Goal: Information Seeking & Learning: Learn about a topic

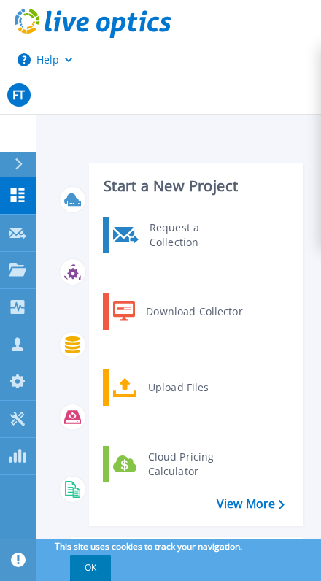
click at [23, 207] on link "Dashboard Dashboard" at bounding box center [18, 195] width 36 height 37
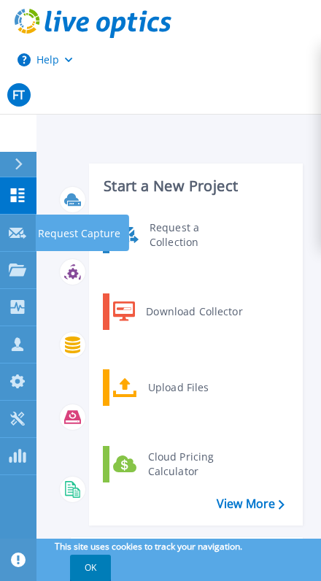
click at [2, 228] on link "Request Capture Request Capture" at bounding box center [18, 233] width 36 height 37
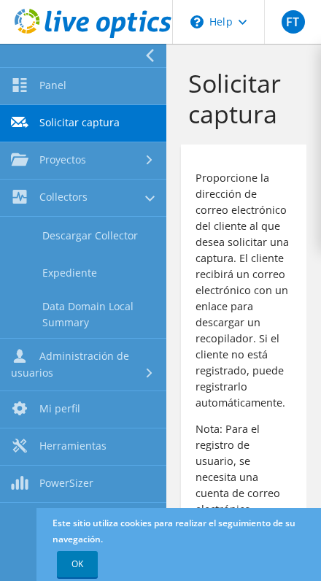
click at [31, 160] on link "Proyectos" at bounding box center [83, 160] width 166 height 37
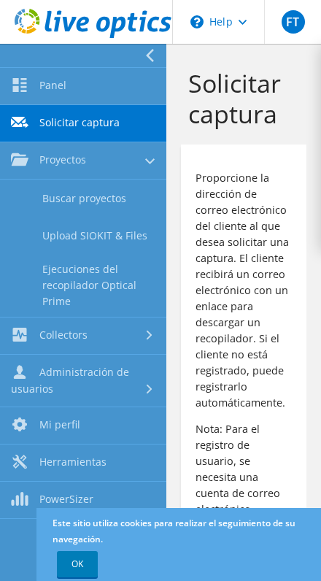
click at [38, 197] on link "Buscar proyectos" at bounding box center [83, 198] width 166 height 37
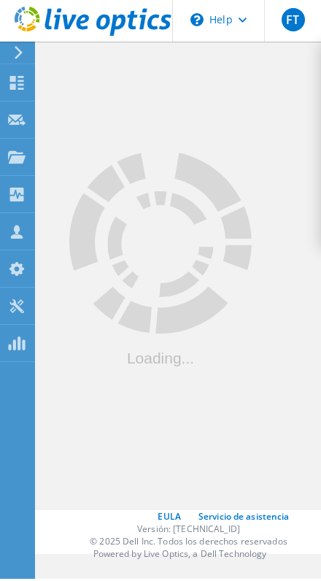
scroll to position [1, 0]
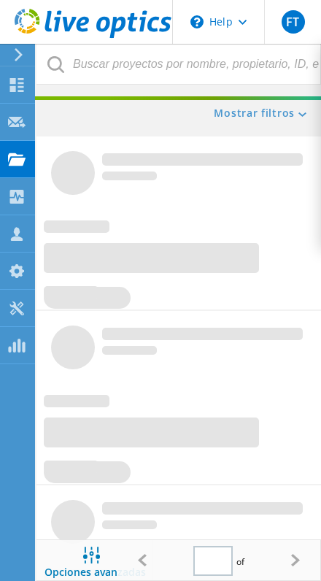
type input "1"
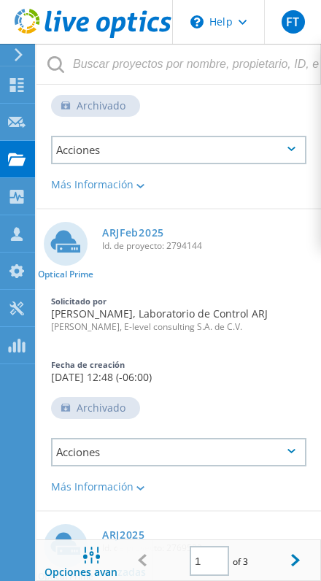
scroll to position [2361, 0]
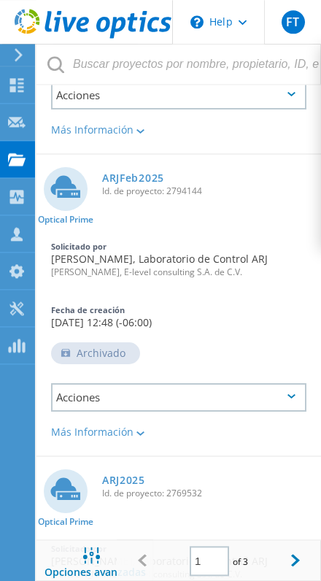
click at [155, 183] on link "ARJFeb2025" at bounding box center [133, 178] width 62 height 10
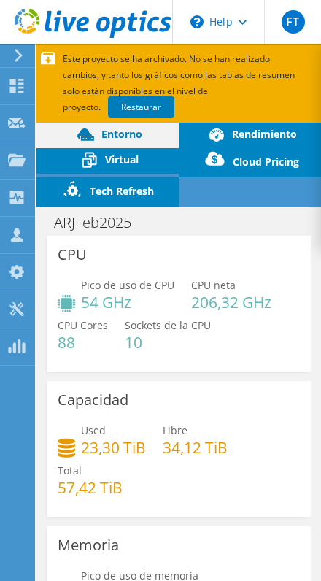
select select "USEast"
select select "USD"
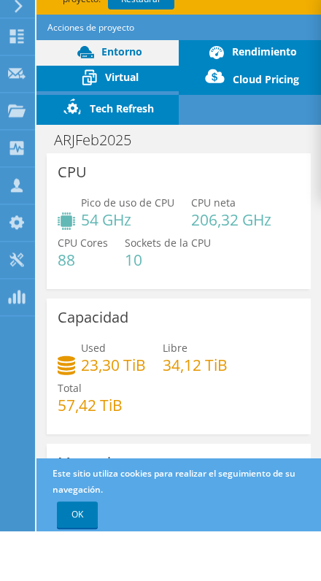
scroll to position [88, 0]
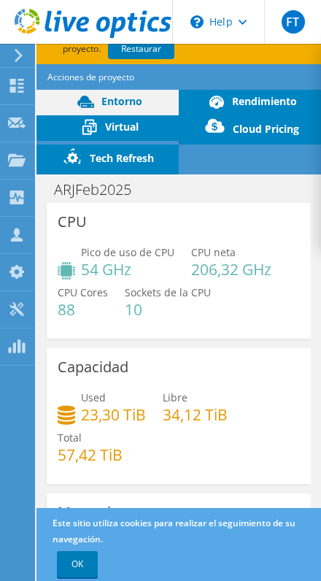
click at [236, 64] on div "Acciones de proyecto Acciones de proyecto Reports Compartir Exportar vSAN Ready…" at bounding box center [185, 77] width 299 height 26
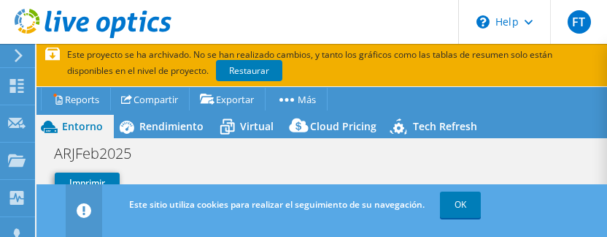
scroll to position [69, 0]
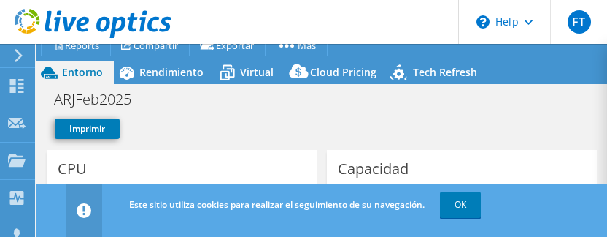
click at [132, 66] on icon at bounding box center [127, 72] width 15 height 13
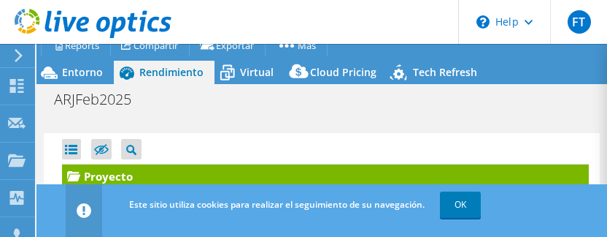
scroll to position [128, 0]
click at [73, 188] on link "NACLCWS027.1 on [DATE]" at bounding box center [325, 197] width 527 height 19
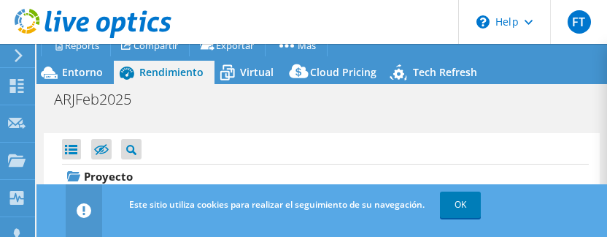
click at [80, 188] on div at bounding box center [84, 197] width 15 height 18
click at [66, 188] on div at bounding box center [69, 195] width 15 height 15
click at [76, 221] on div at bounding box center [76, 228] width 15 height 15
click at [320, 205] on link "OK" at bounding box center [460, 204] width 41 height 26
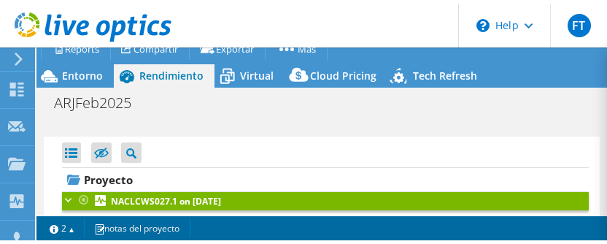
scroll to position [114, 0]
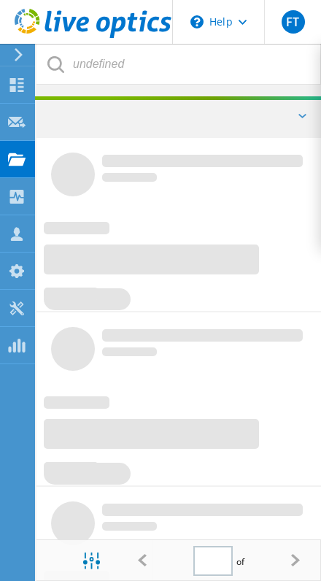
type input "1"
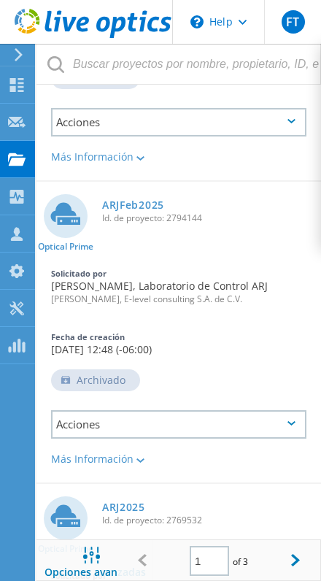
scroll to position [2334, 0]
click at [131, 201] on link "ARJFeb2025" at bounding box center [133, 206] width 62 height 10
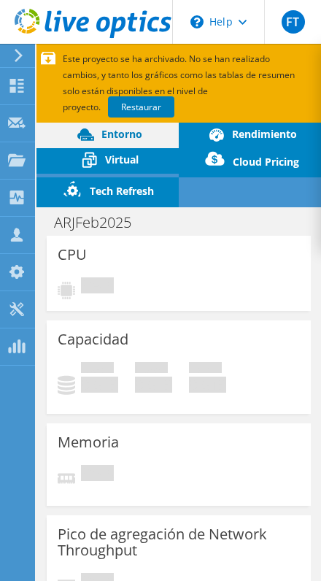
select select "USEast"
select select "USD"
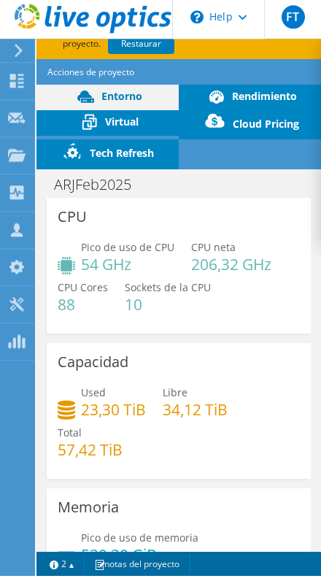
scroll to position [85, 0]
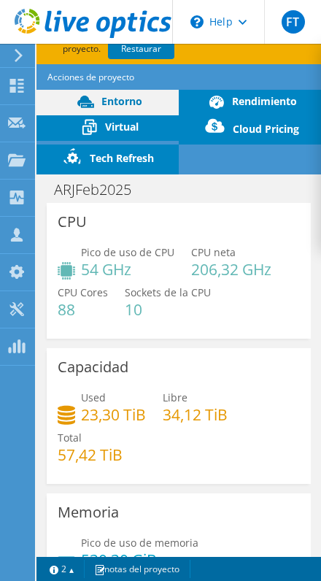
click at [272, 64] on div "Acciones de proyecto Acciones de proyecto Reports Compartir Exportar vSAN Ready…" at bounding box center [185, 77] width 299 height 26
click at [241, 94] on span "Rendimiento" at bounding box center [264, 101] width 65 height 14
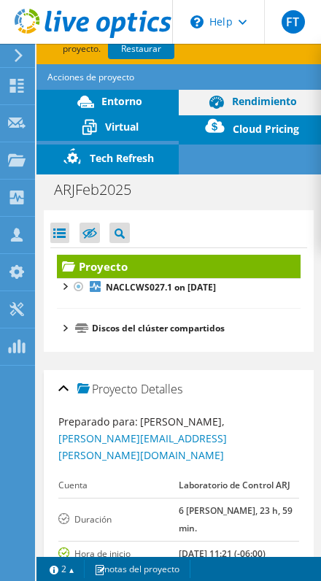
click at [61, 320] on li "Discos del clúster compartidos DS_PowerStore DS_PowerStore | [TECHNICAL_ID]" at bounding box center [179, 329] width 244 height 18
click at [66, 320] on li "Discos del clúster compartidos DS_PowerStore DS_PowerStore | [TECHNICAL_ID]" at bounding box center [179, 329] width 244 height 18
click at [65, 320] on div at bounding box center [64, 327] width 15 height 15
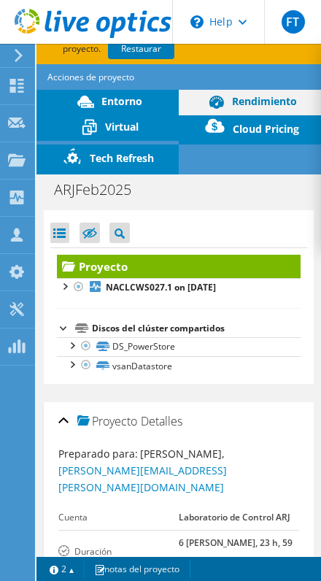
click at [59, 320] on div at bounding box center [64, 327] width 15 height 15
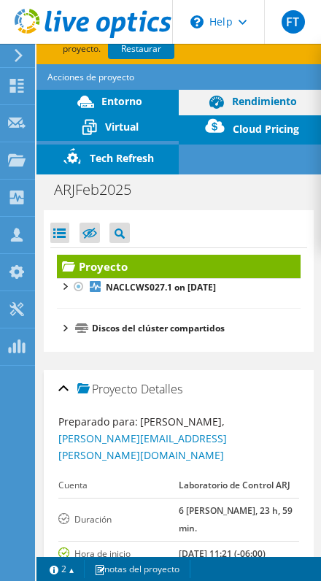
click at [58, 278] on div at bounding box center [64, 285] width 15 height 15
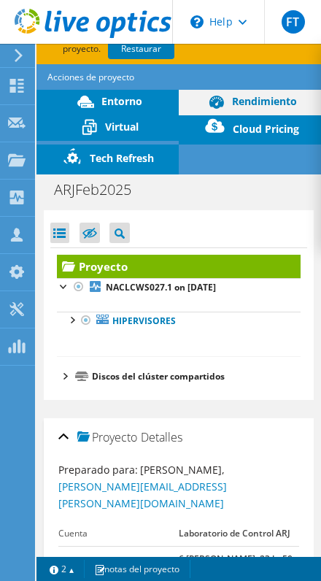
click at [71, 312] on div at bounding box center [71, 319] width 15 height 15
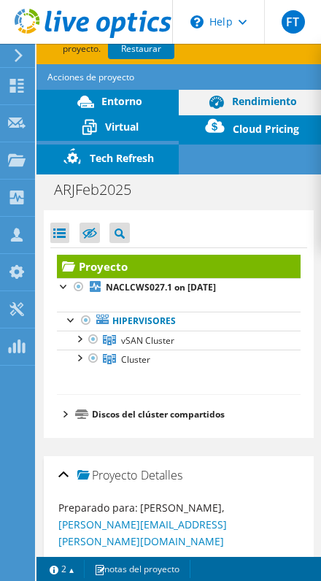
click at [69, 331] on link "vSAN Cluster" at bounding box center [179, 340] width 244 height 19
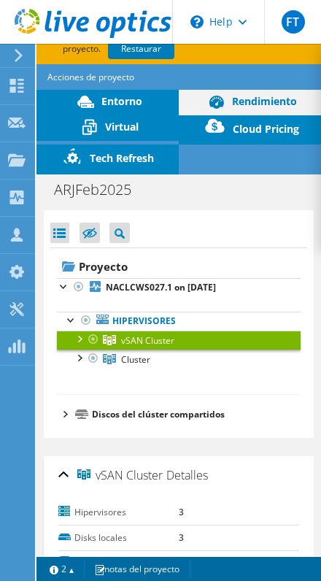
click at [71, 331] on link "vSAN Cluster" at bounding box center [179, 340] width 244 height 19
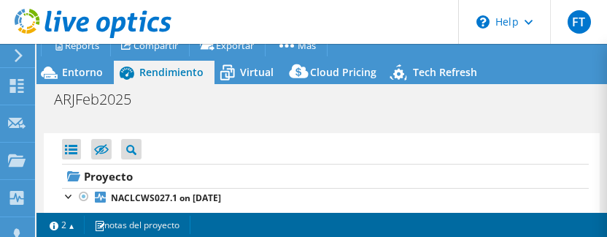
scroll to position [58, 0]
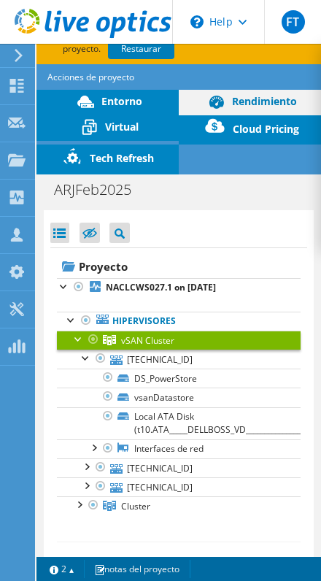
scroll to position [82, 0]
click at [84, 350] on div at bounding box center [86, 357] width 15 height 15
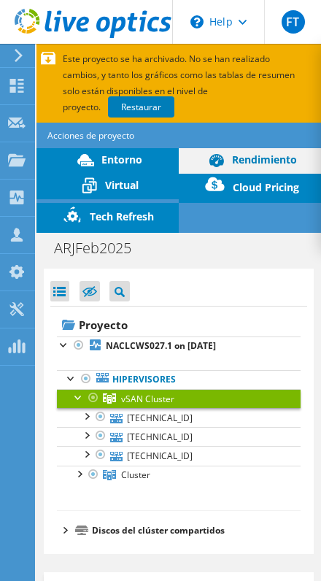
scroll to position [5, 0]
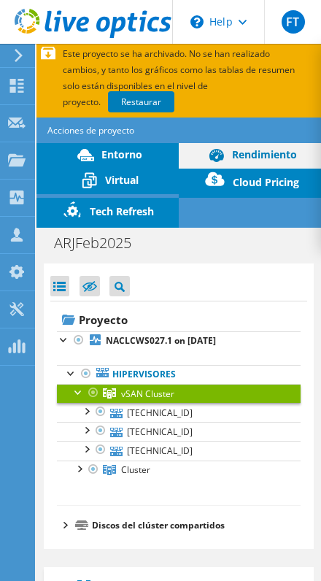
click at [296, 288] on div "Abrir todo Cerrar todo Ocultar nodos excluidos Filtro de árbol del proyecto" at bounding box center [178, 285] width 257 height 31
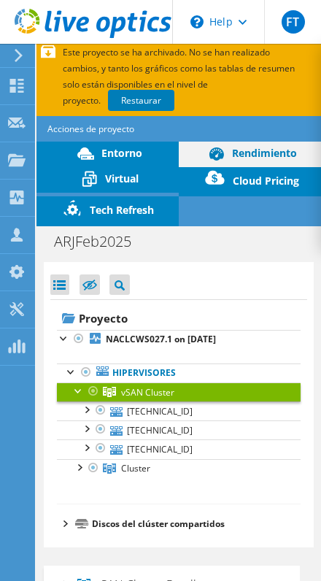
scroll to position [0, 0]
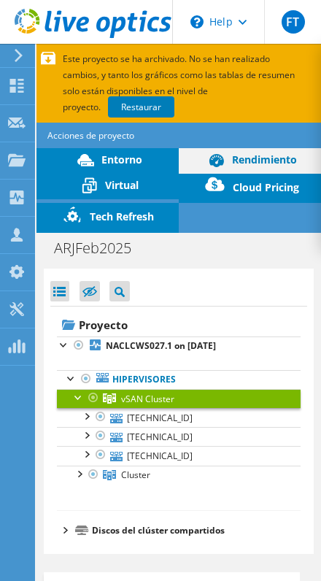
click at [112, 109] on link "Restaurar" at bounding box center [141, 106] width 66 height 21
click at [126, 161] on span "Entorno" at bounding box center [121, 160] width 41 height 14
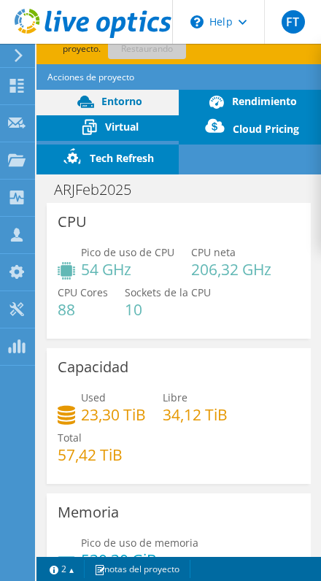
scroll to position [58, 0]
click at [268, 104] on span "Rendimiento" at bounding box center [264, 101] width 65 height 14
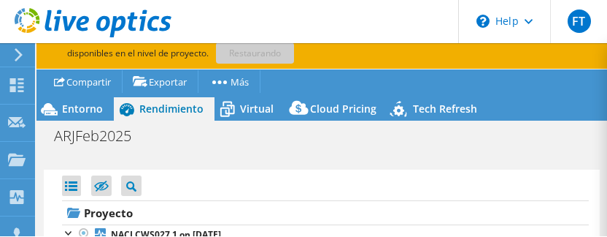
scroll to position [22, 0]
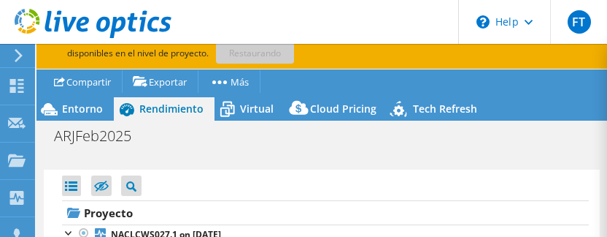
click at [320, 157] on div "Imprimir" at bounding box center [318, 156] width 542 height 11
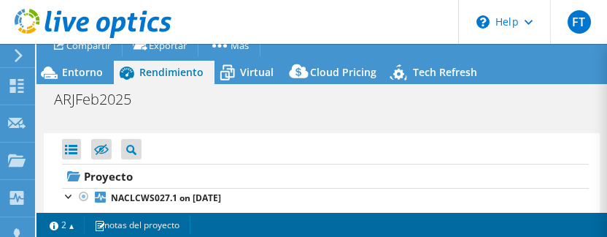
scroll to position [58, 0]
